Goal: Navigation & Orientation: Find specific page/section

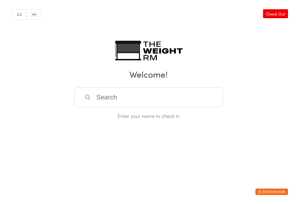
click at [267, 189] on button "Exit kiosk mode" at bounding box center [271, 191] width 33 height 7
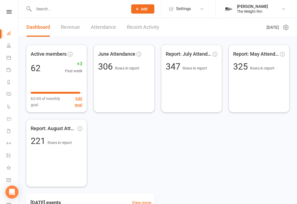
click at [138, 29] on link "Recent Activity" at bounding box center [143, 27] width 32 height 19
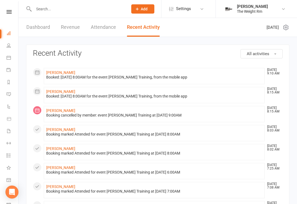
click at [9, 58] on icon at bounding box center [9, 57] width 4 height 4
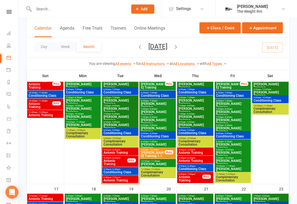
click at [113, 151] on span "Antonio Training" at bounding box center [120, 152] width 34 height 3
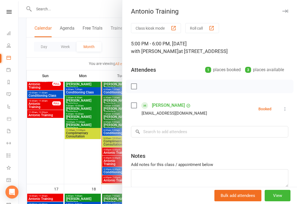
click at [99, 156] on div at bounding box center [157, 102] width 278 height 204
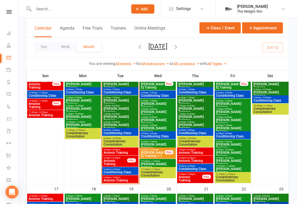
click at [109, 164] on span "Antonio Training" at bounding box center [115, 162] width 24 height 7
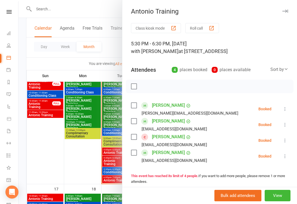
click at [110, 173] on div at bounding box center [157, 102] width 278 height 204
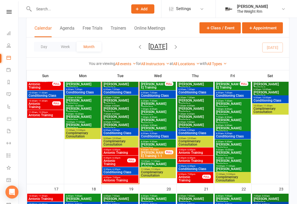
click at [113, 171] on span "Conditioning Class" at bounding box center [120, 171] width 34 height 3
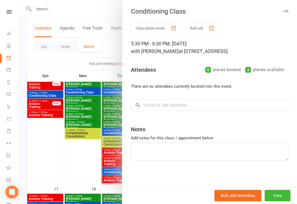
click at [107, 176] on div at bounding box center [157, 102] width 278 height 204
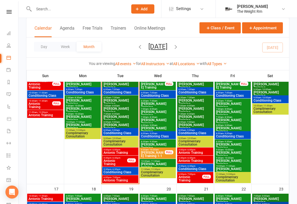
click at [106, 181] on span "Antonio Training" at bounding box center [120, 180] width 34 height 3
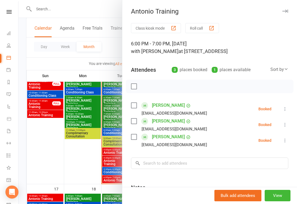
click at [92, 109] on div at bounding box center [157, 102] width 278 height 204
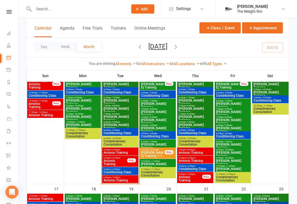
click at [11, 34] on link "Dashboard" at bounding box center [13, 34] width 12 height 12
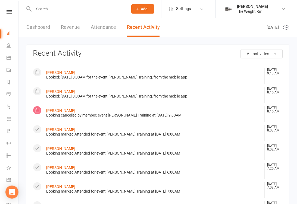
click at [8, 59] on icon at bounding box center [9, 57] width 4 height 4
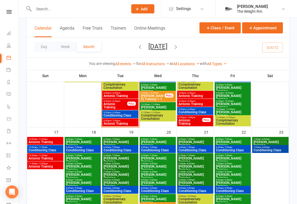
click at [124, 122] on span "Antonio Training" at bounding box center [120, 123] width 34 height 3
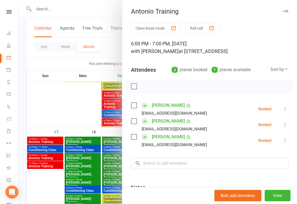
click at [110, 114] on div at bounding box center [157, 102] width 278 height 204
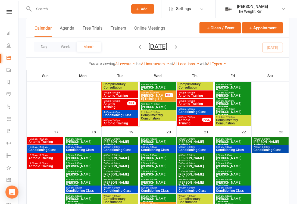
click at [119, 103] on span "Antonio Training" at bounding box center [115, 105] width 24 height 7
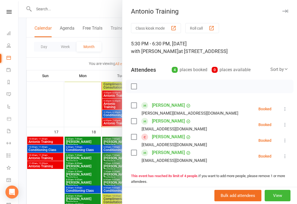
click at [77, 104] on div at bounding box center [157, 102] width 278 height 204
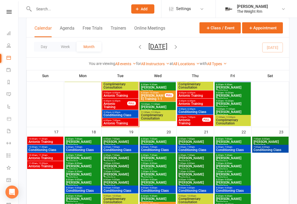
click at [10, 30] on link "Dashboard" at bounding box center [13, 34] width 12 height 12
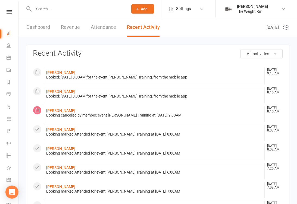
click at [45, 28] on link "Dashboard" at bounding box center [38, 27] width 24 height 19
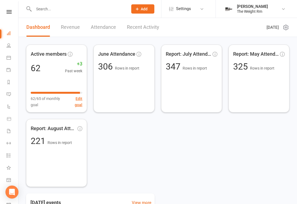
click at [74, 30] on link "Revenue" at bounding box center [70, 27] width 19 height 19
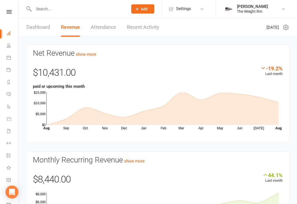
click at [145, 31] on link "Recent Activity" at bounding box center [143, 27] width 32 height 19
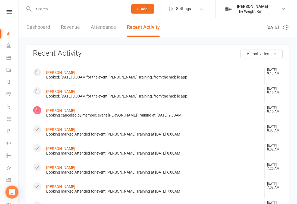
click at [38, 28] on link "Dashboard" at bounding box center [38, 27] width 24 height 19
